Goal: Task Accomplishment & Management: Complete application form

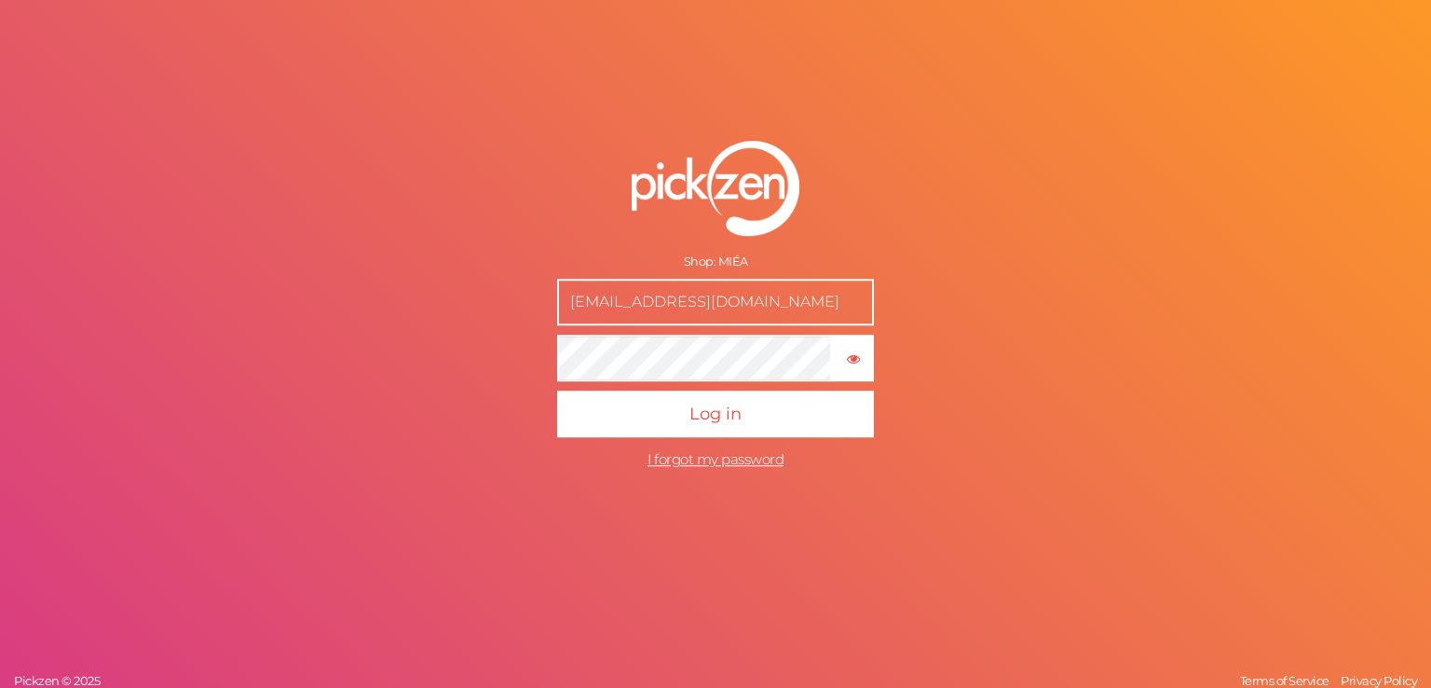
drag, startPoint x: 675, startPoint y: 302, endPoint x: 540, endPoint y: 307, distance: 135.2
click at [540, 307] on form "Shop: MIÉA [EMAIL_ADDRESS][DOMAIN_NAME] × Show password Log in I forgot my pass…" at bounding box center [716, 309] width 466 height 412
click at [633, 306] on input "text" at bounding box center [715, 302] width 317 height 47
paste input "[EMAIL_ADDRESS][DOMAIN_NAME]"
type input "[EMAIL_ADDRESS][DOMAIN_NAME]"
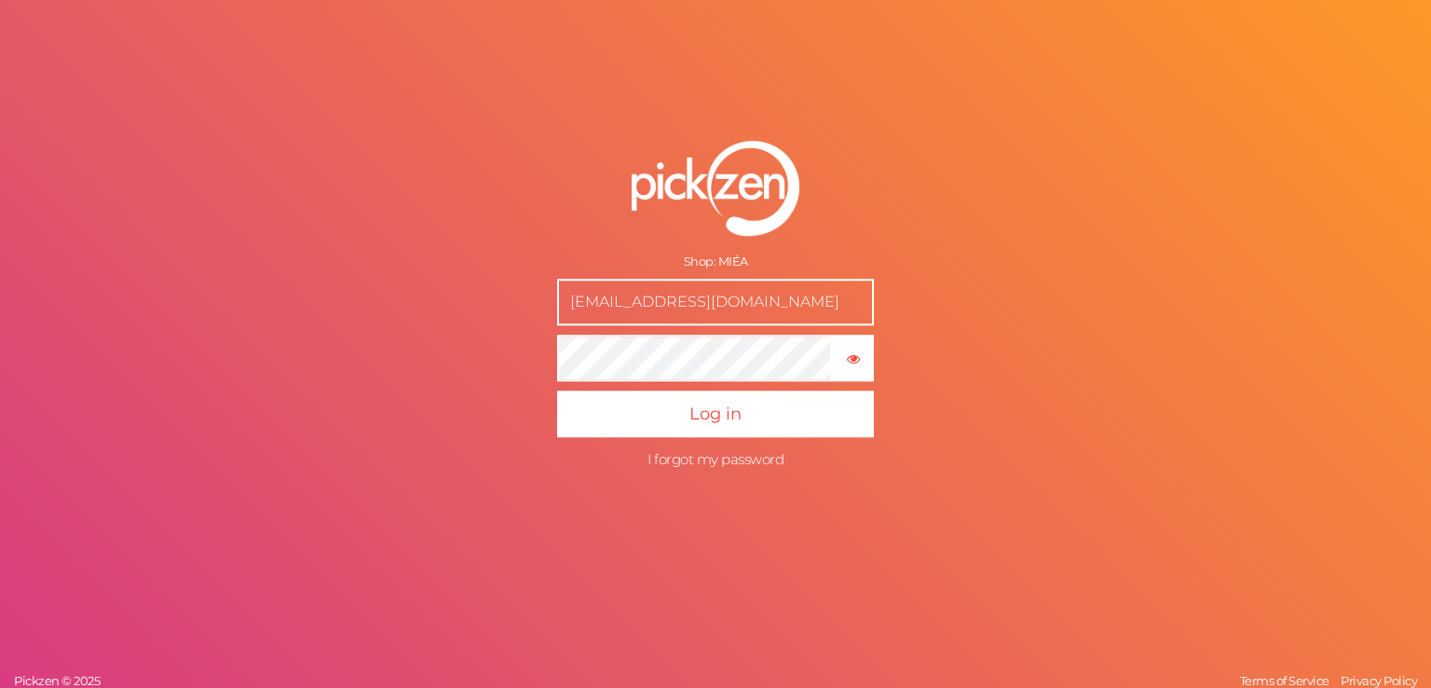
click at [727, 460] on span "I forgot my password" at bounding box center [716, 459] width 136 height 18
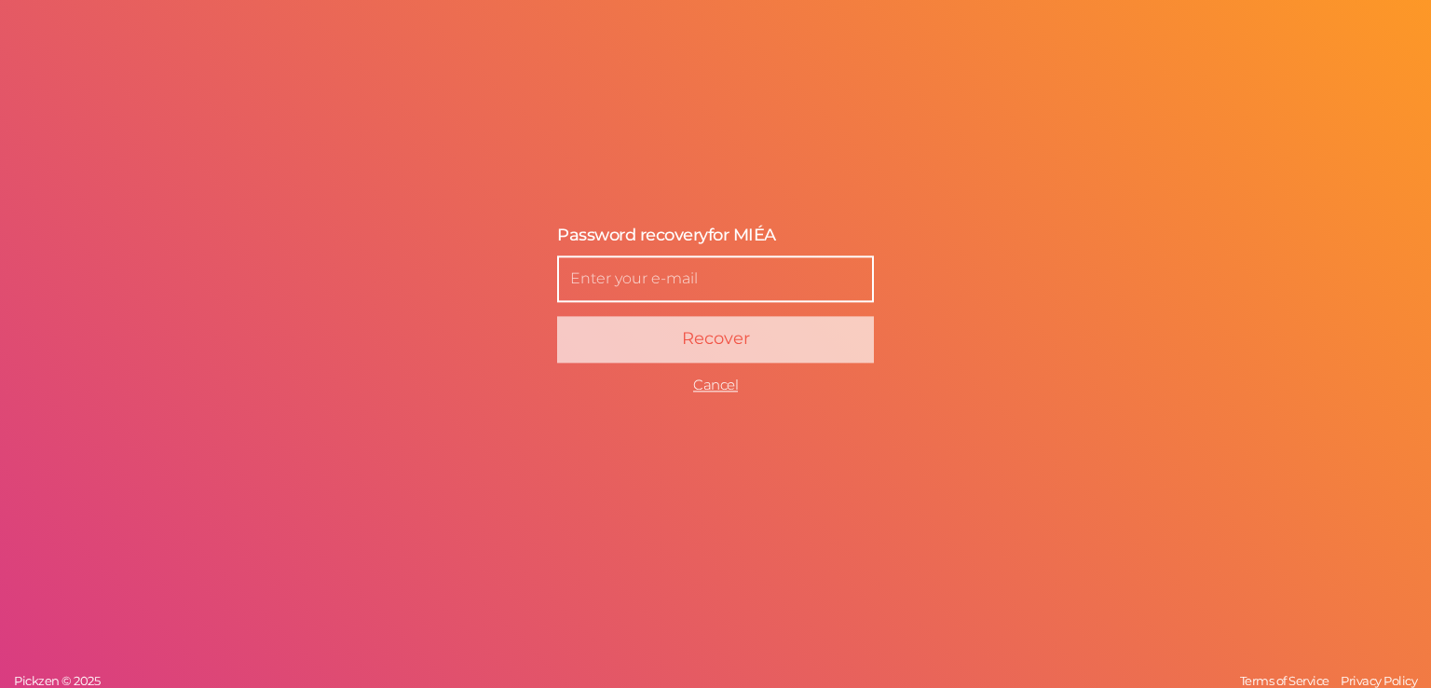
click at [637, 281] on input "text" at bounding box center [715, 278] width 317 height 47
paste input "[EMAIL_ADDRESS][DOMAIN_NAME]"
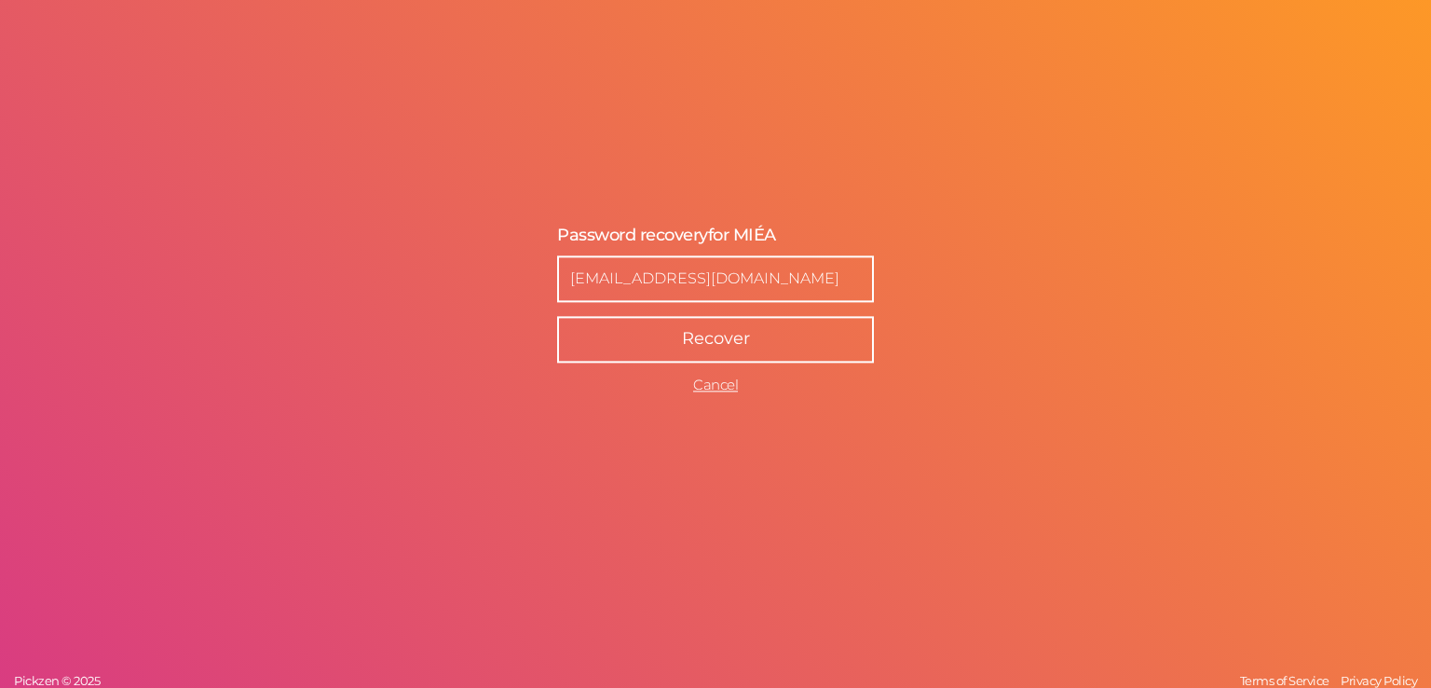
type input "[EMAIL_ADDRESS][DOMAIN_NAME]"
click at [667, 344] on button "Recover" at bounding box center [715, 339] width 317 height 47
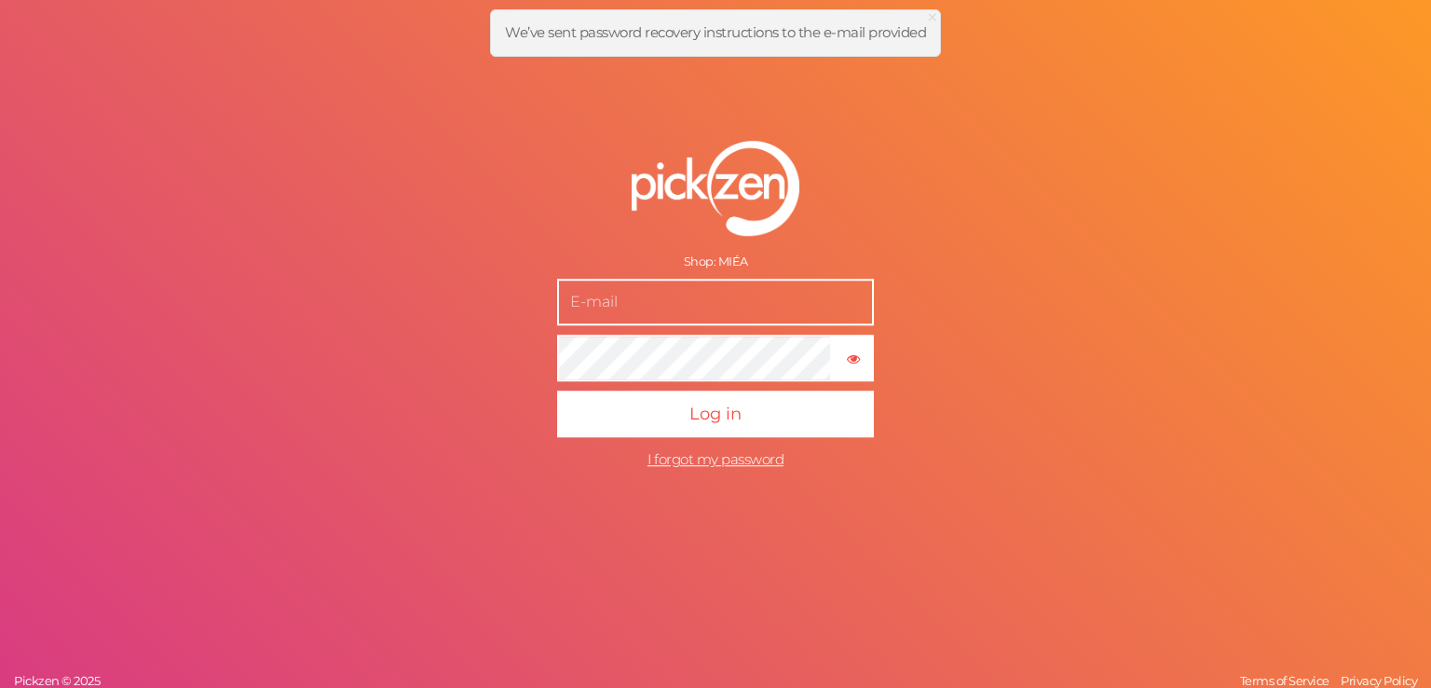
type input "Business@miea.ae"
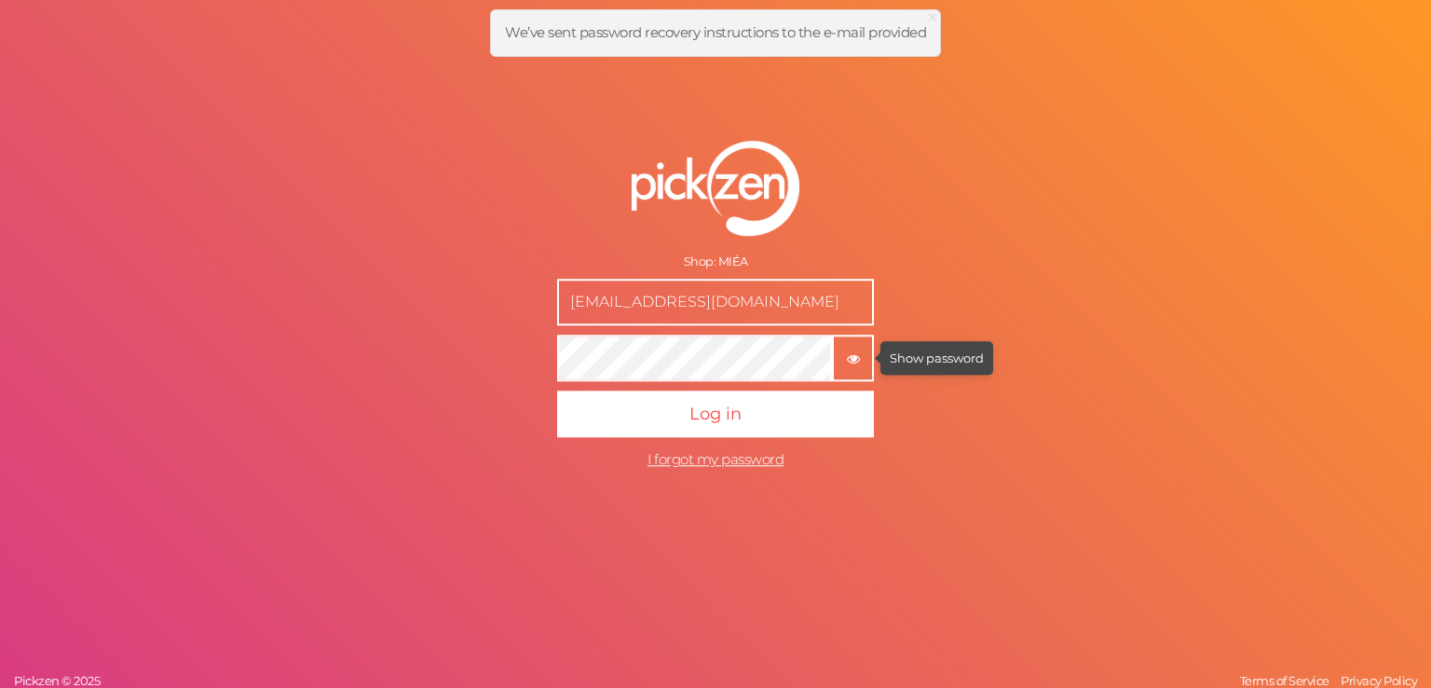
click at [851, 356] on icon "button" at bounding box center [853, 358] width 13 height 13
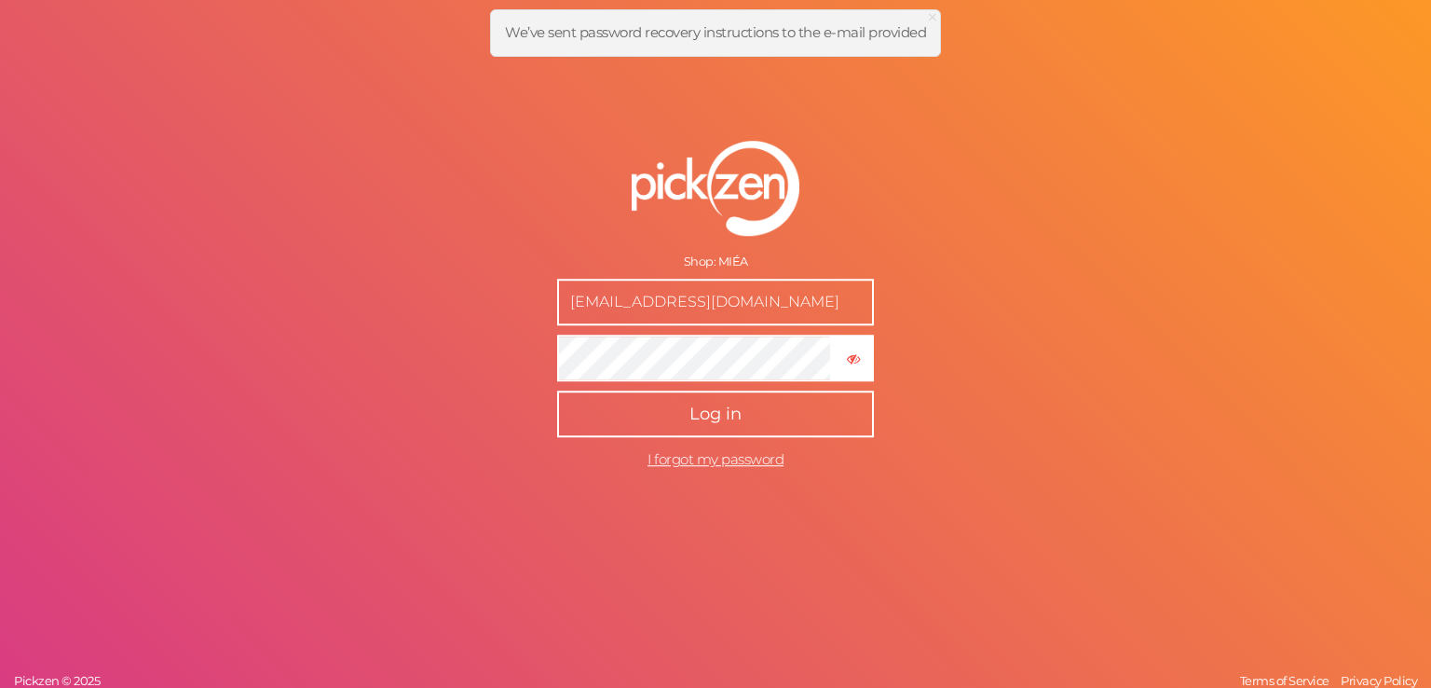
click at [719, 426] on button "Log in" at bounding box center [715, 413] width 317 height 47
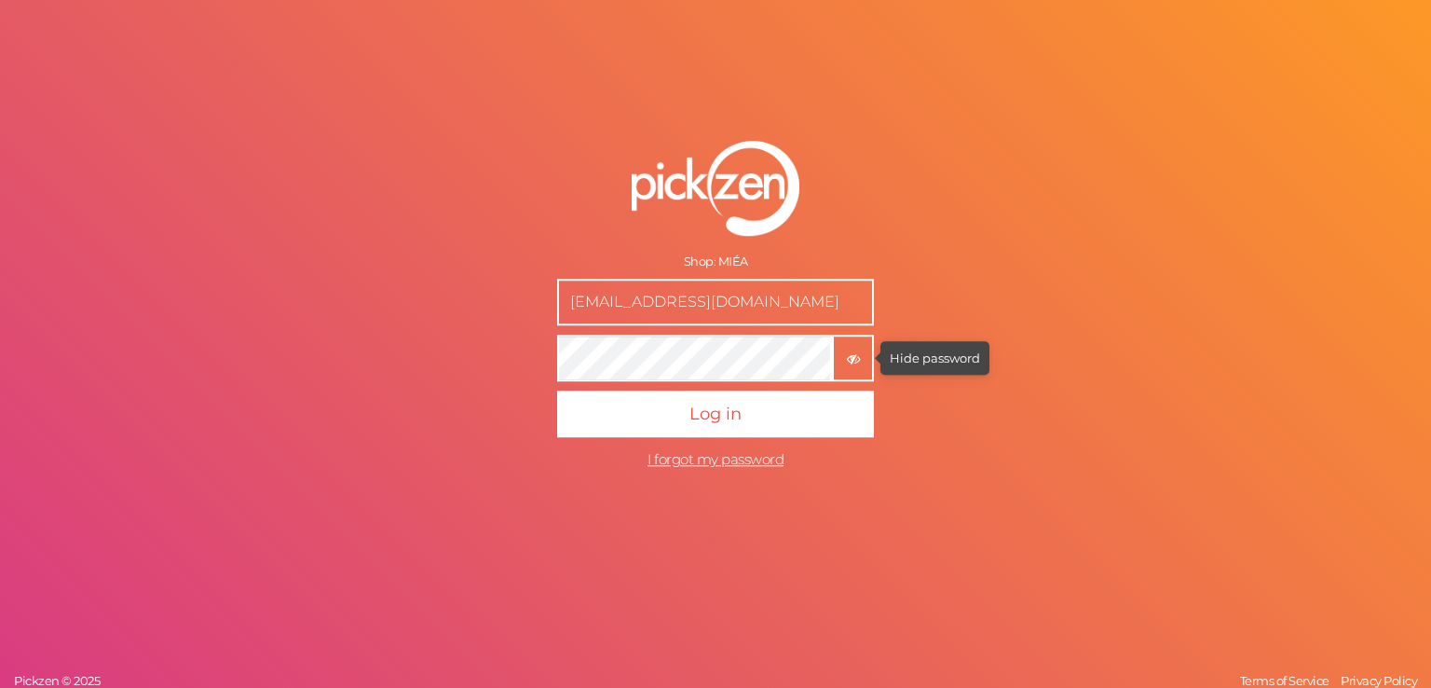
click at [856, 362] on icon "button" at bounding box center [853, 358] width 13 height 13
click at [854, 363] on icon "button" at bounding box center [853, 358] width 13 height 13
drag, startPoint x: 729, startPoint y: 307, endPoint x: 559, endPoint y: 279, distance: 171.9
click at [559, 279] on input "Business@miea.ae" at bounding box center [715, 302] width 317 height 47
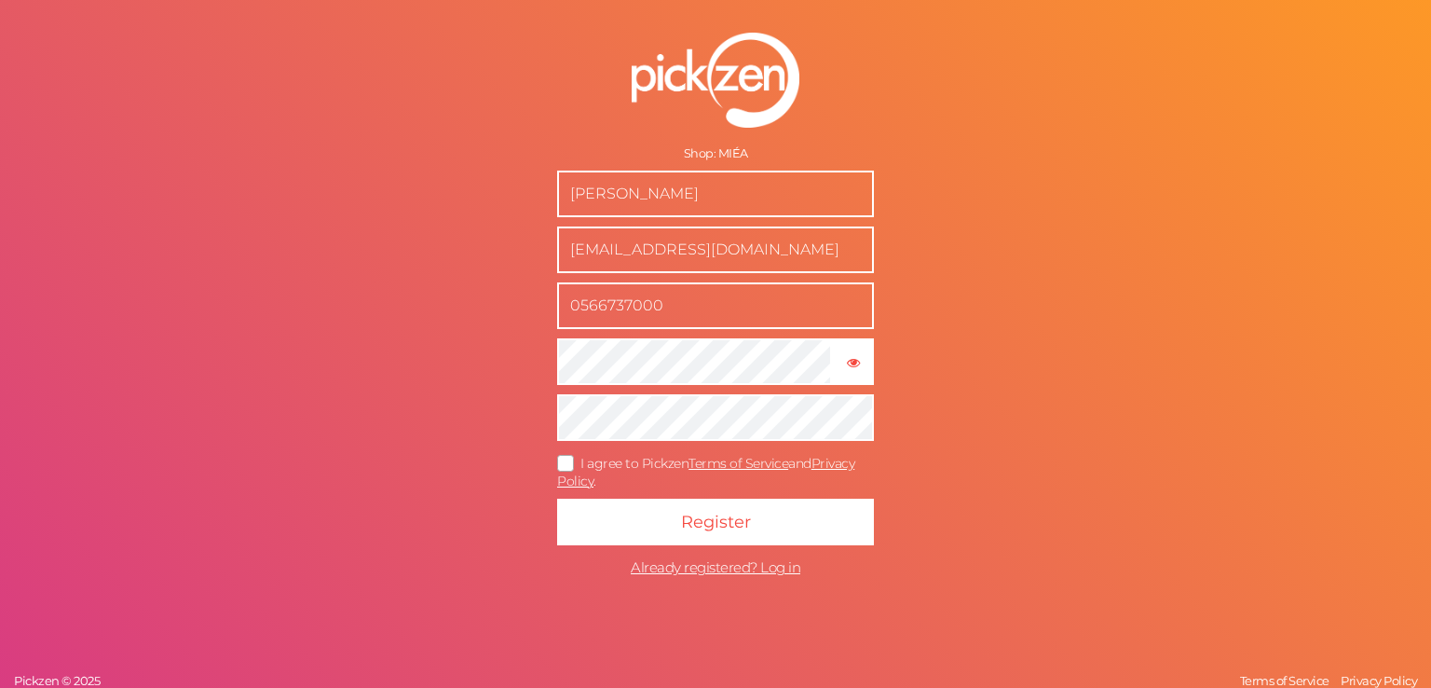
drag, startPoint x: 701, startPoint y: 201, endPoint x: 568, endPoint y: 199, distance: 133.3
click at [568, 199] on input "[PERSON_NAME]" at bounding box center [715, 194] width 317 height 47
click at [1067, 292] on div "Shop: [PERSON_NAME] Al Harsoosi [EMAIL_ADDRESS][DOMAIN_NAME] 0566737000 × Show …" at bounding box center [715, 344] width 1431 height 688
drag, startPoint x: 677, startPoint y: 250, endPoint x: 716, endPoint y: 248, distance: 39.2
click at [716, 248] on input "[EMAIL_ADDRESS][DOMAIN_NAME]" at bounding box center [715, 249] width 317 height 47
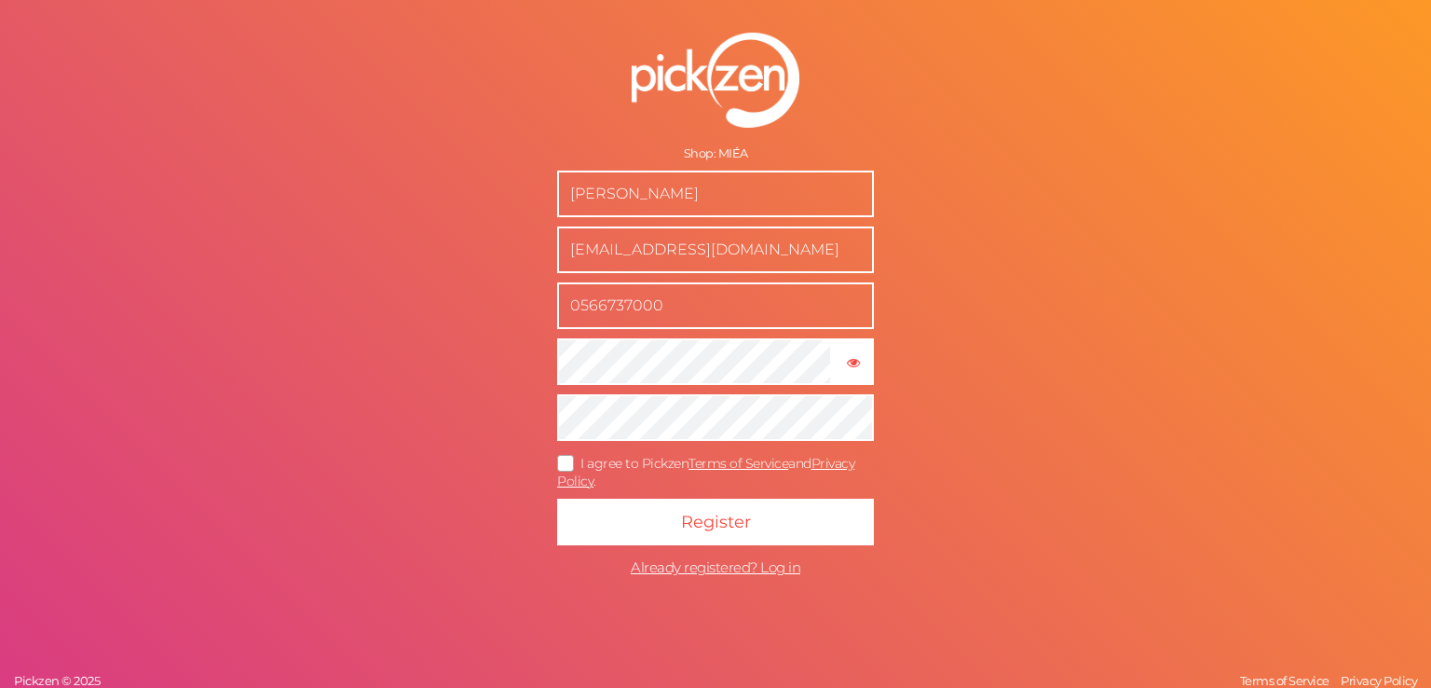
click at [756, 252] on input "[EMAIL_ADDRESS][DOMAIN_NAME]" at bounding box center [715, 249] width 317 height 47
drag, startPoint x: 770, startPoint y: 254, endPoint x: 564, endPoint y: 258, distance: 206.0
click at [564, 258] on input "[EMAIL_ADDRESS][DOMAIN_NAME]" at bounding box center [715, 249] width 317 height 47
paste input "[EMAIL_ADDRESS][DOMAIN_NAME]"
type input "[EMAIL_ADDRESS][DOMAIN_NAME]"
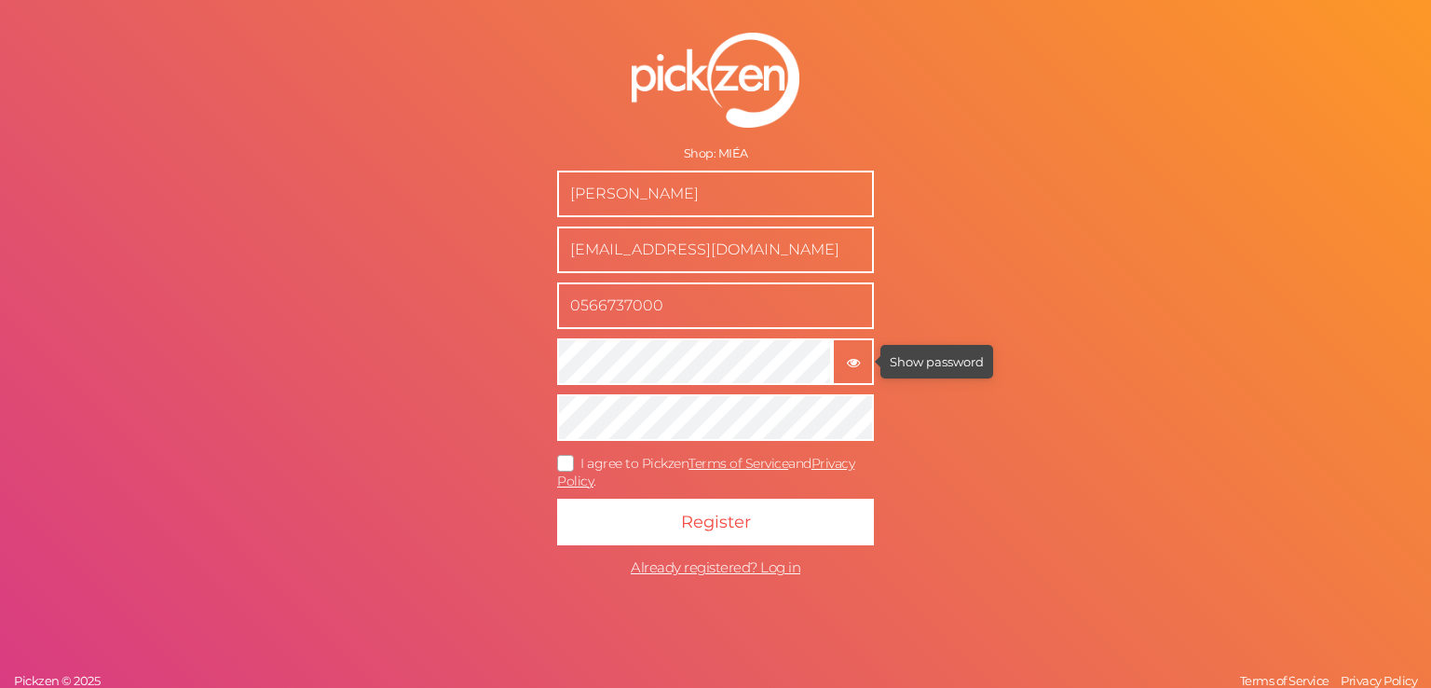
click at [850, 358] on icon "button" at bounding box center [853, 362] width 13 height 13
click at [562, 468] on icon at bounding box center [567, 463] width 30 height 10
click at [0, 0] on input "I agree to Pickzen Terms of Service and Privacy Policy ." at bounding box center [0, 0] width 0 height 0
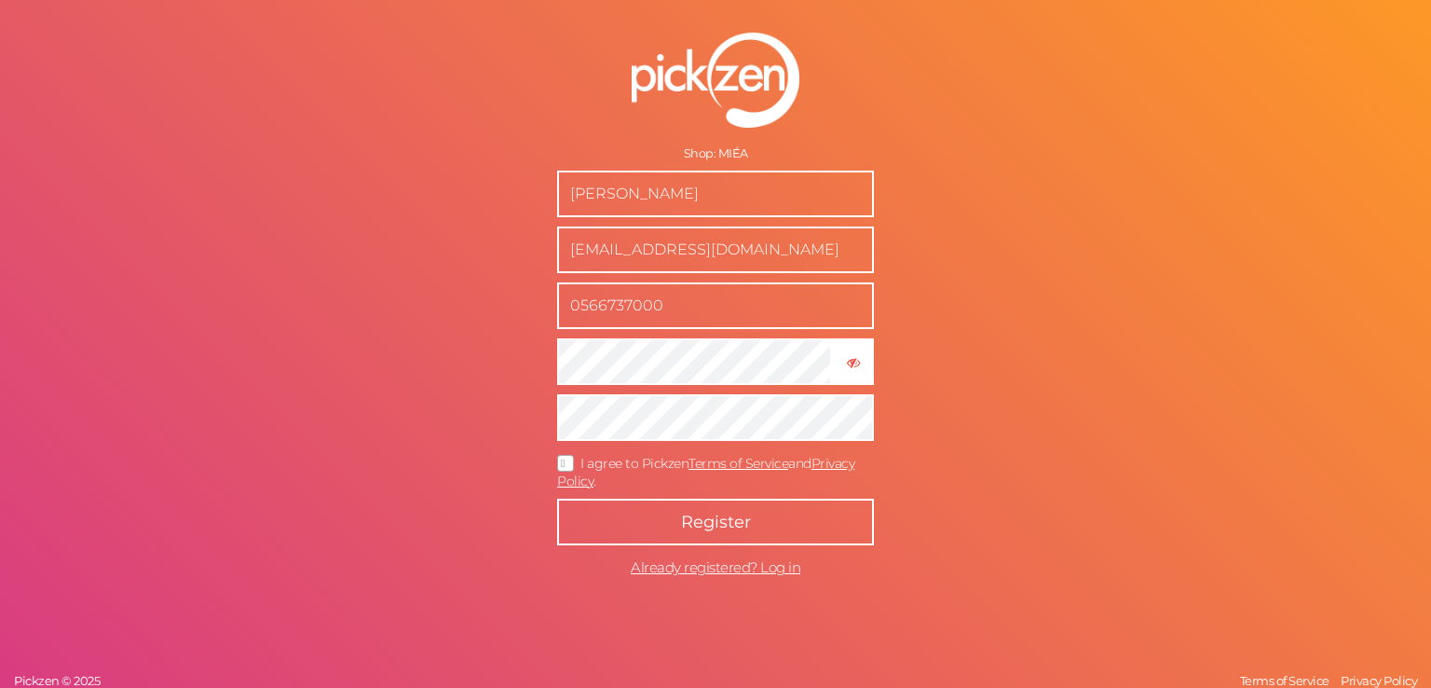
click at [717, 519] on span "Register" at bounding box center [716, 522] width 70 height 21
